Goal: Task Accomplishment & Management: Use online tool/utility

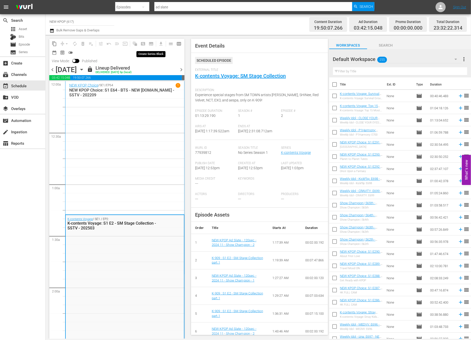
click at [153, 33] on div "Channel Title NEW KPOP (617) Bulk Remove Gaps & Overlaps" at bounding box center [164, 24] width 228 height 18
click at [22, 46] on span "Episode" at bounding box center [24, 44] width 11 height 5
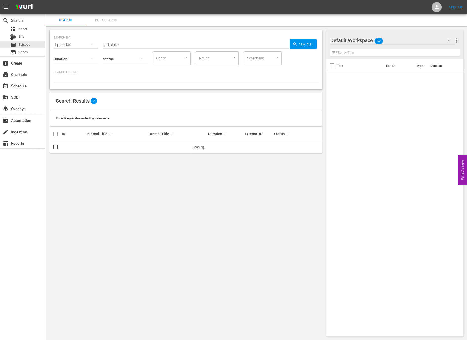
click at [194, 36] on div "SEARCH BY Search By Episodes Search ID, Title, Description, Keywords, or Catego…" at bounding box center [186, 41] width 265 height 18
click at [188, 46] on input "ad slate" at bounding box center [196, 44] width 187 height 12
click at [187, 46] on input "ad slate" at bounding box center [196, 44] width 187 height 12
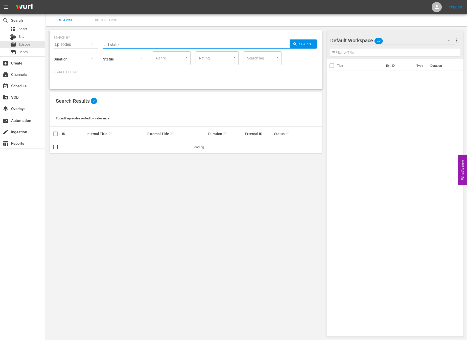
click at [187, 46] on input "ad slate" at bounding box center [196, 44] width 187 height 12
type input "a"
click at [307, 49] on div "SEARCH BY Search By Episodes Search ID, Title, Description, Keywords, or Catego…" at bounding box center [186, 41] width 265 height 18
click at [307, 46] on span "Search" at bounding box center [306, 43] width 19 height 9
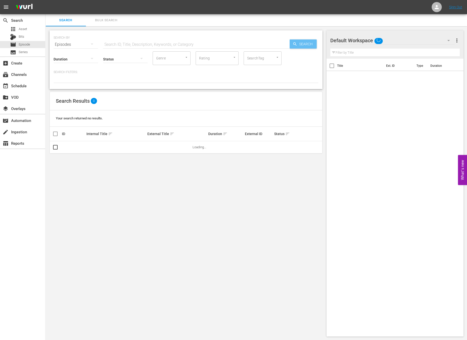
click at [290, 39] on button "Search" at bounding box center [303, 43] width 27 height 9
click at [308, 46] on span "Search" at bounding box center [306, 43] width 19 height 9
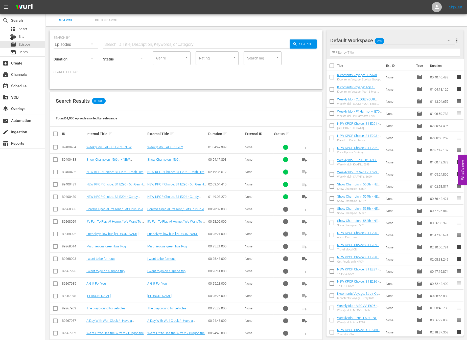
click at [204, 110] on div "Found 61,000 episodes sorted by: relevance" at bounding box center [186, 118] width 273 height 16
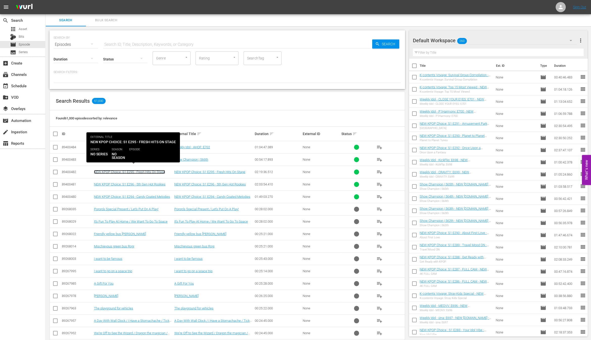
click at [137, 172] on link "NEW KPOP Choice: S1 E295 - Fresh Hits On Stage" at bounding box center [129, 172] width 71 height 4
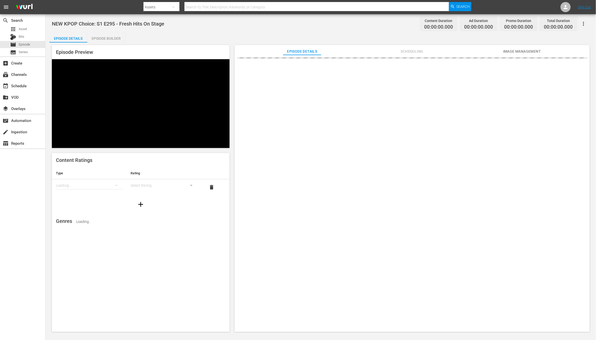
click at [120, 39] on div "Episode Builder" at bounding box center [106, 38] width 38 height 12
